Goal: Information Seeking & Learning: Learn about a topic

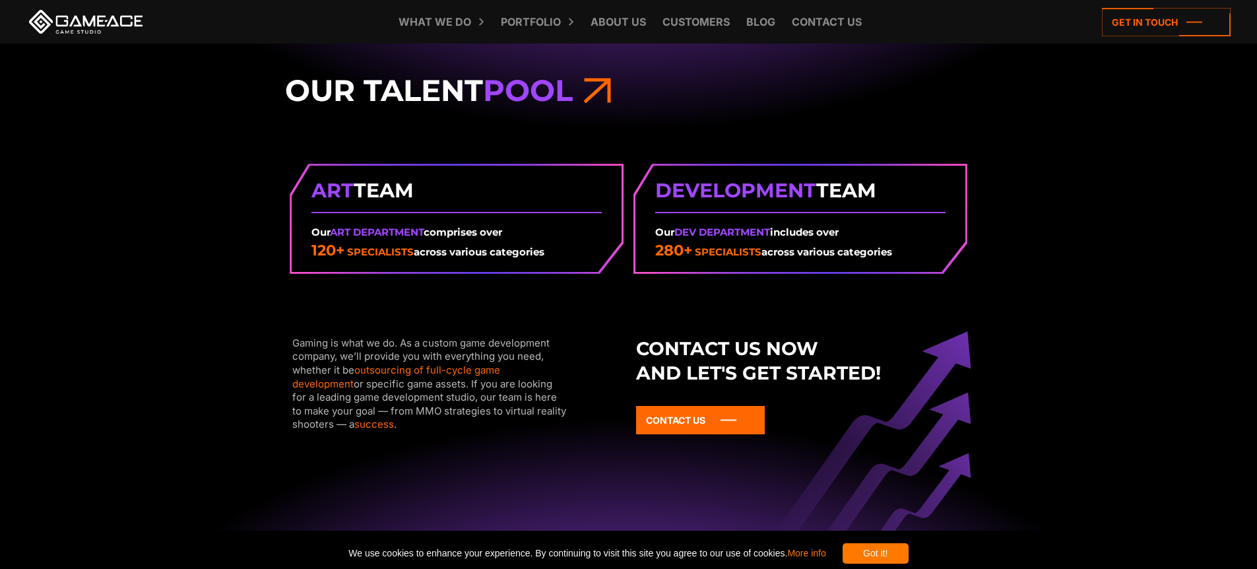
scroll to position [1742, 0]
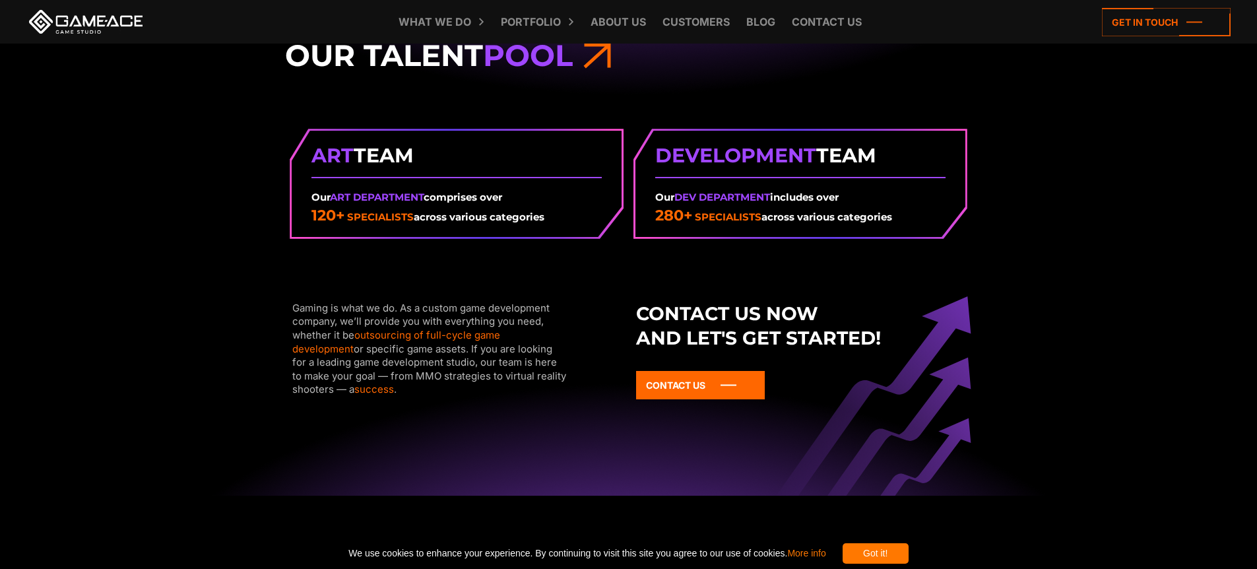
click at [416, 155] on strong "Art Team" at bounding box center [456, 156] width 290 height 30
click at [813, 159] on span "Development" at bounding box center [735, 155] width 161 height 24
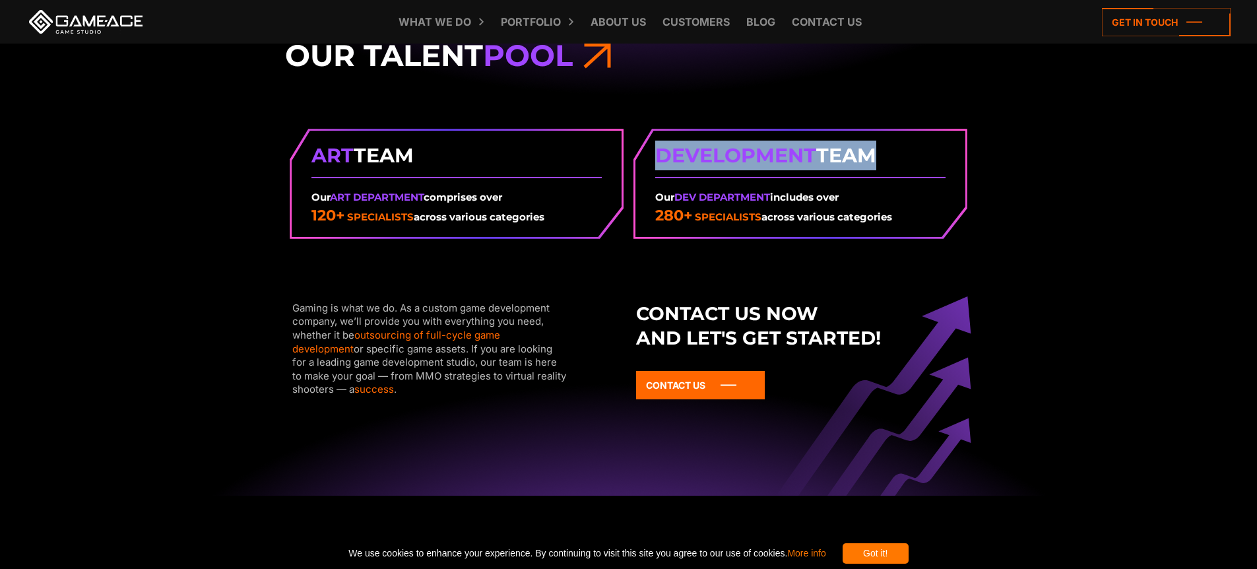
click at [813, 159] on span "Development" at bounding box center [735, 155] width 161 height 24
click at [1039, 162] on div "Our Talent Pool Art Team Our Art Department comprises over 120+ specialists acr…" at bounding box center [628, 239] width 1257 height 514
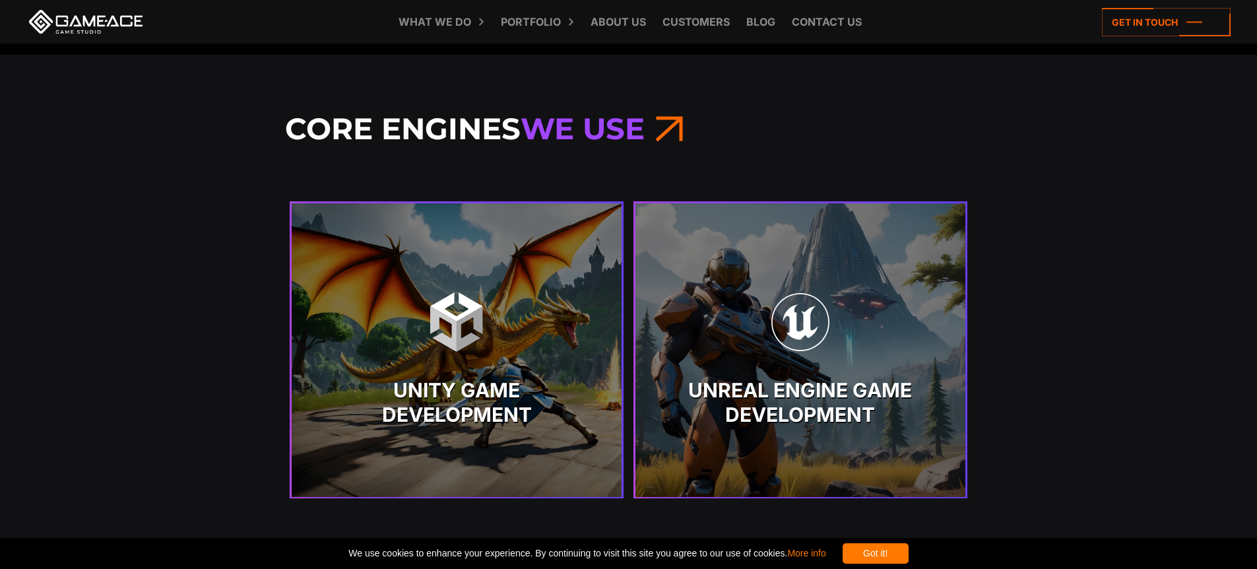
scroll to position [2692, 0]
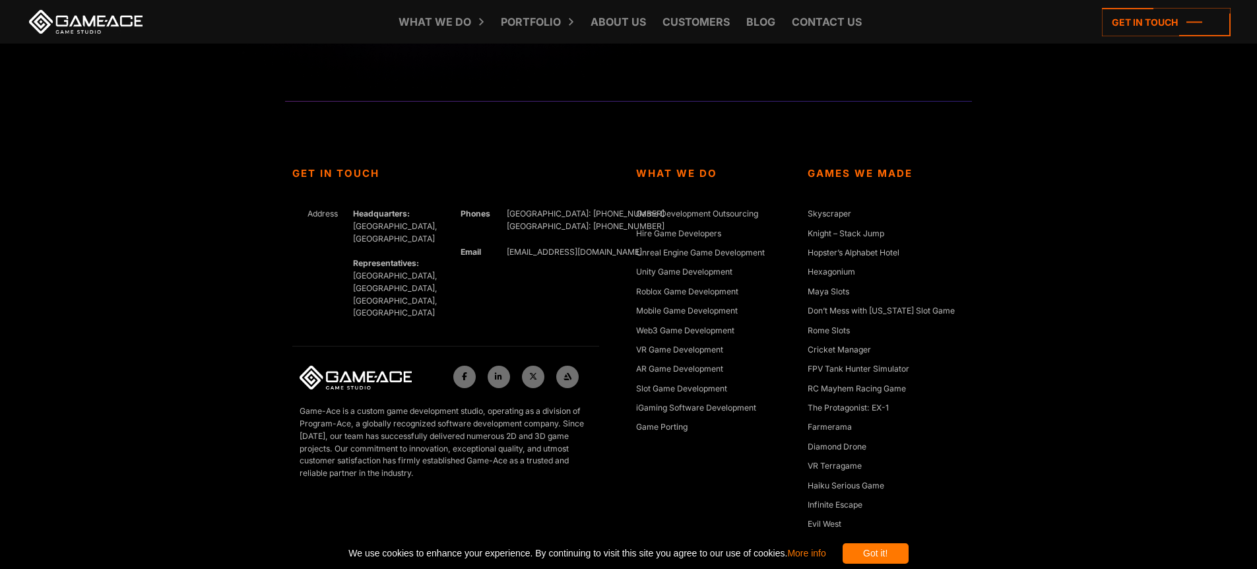
scroll to position [5002, 0]
